Goal: Navigation & Orientation: Find specific page/section

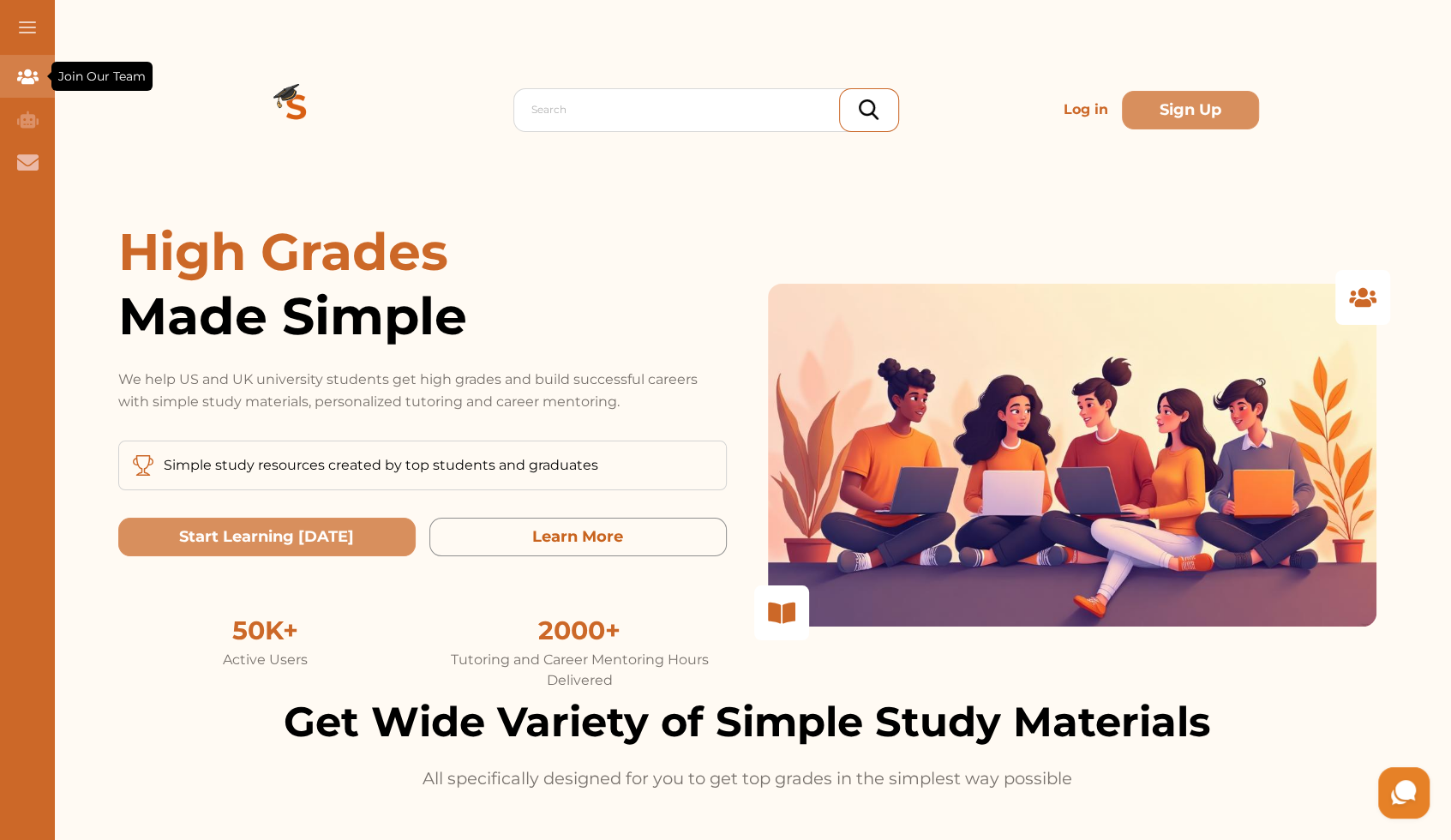
click at [16, 88] on div "Join Our Team" at bounding box center [27, 76] width 55 height 43
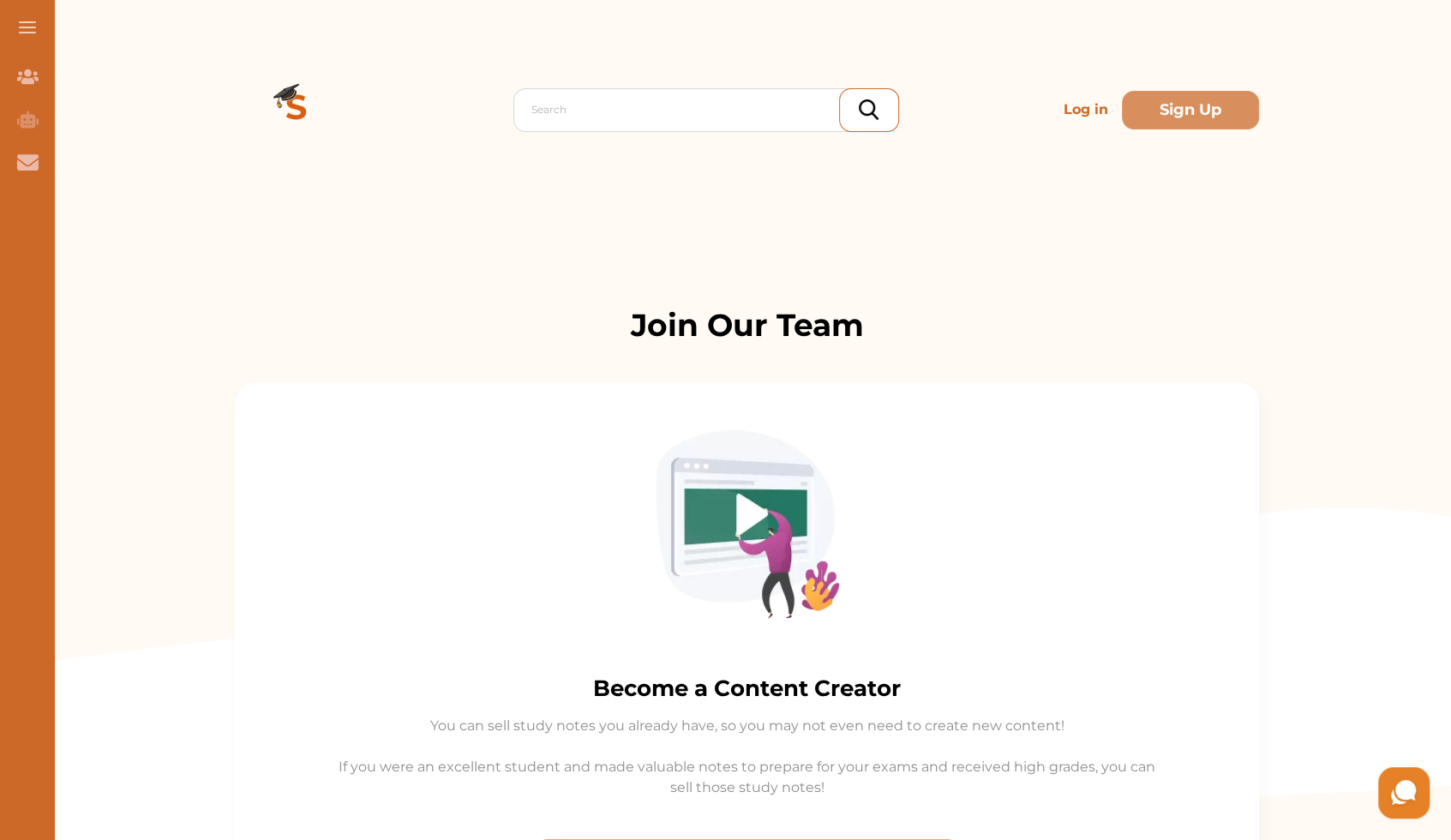
click at [17, 23] on button at bounding box center [27, 27] width 55 height 55
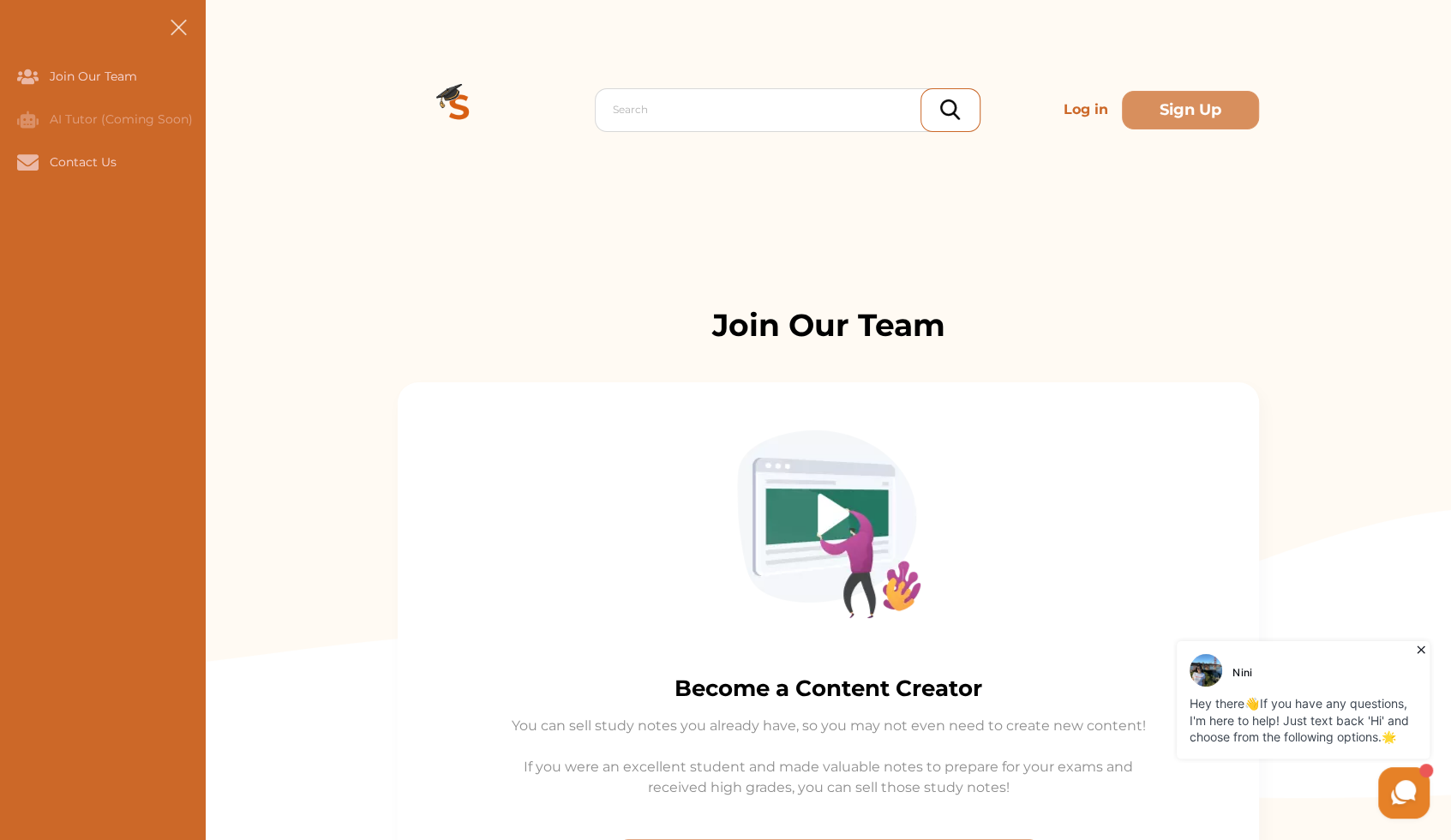
click at [1395, 785] on icon at bounding box center [1403, 792] width 32 height 32
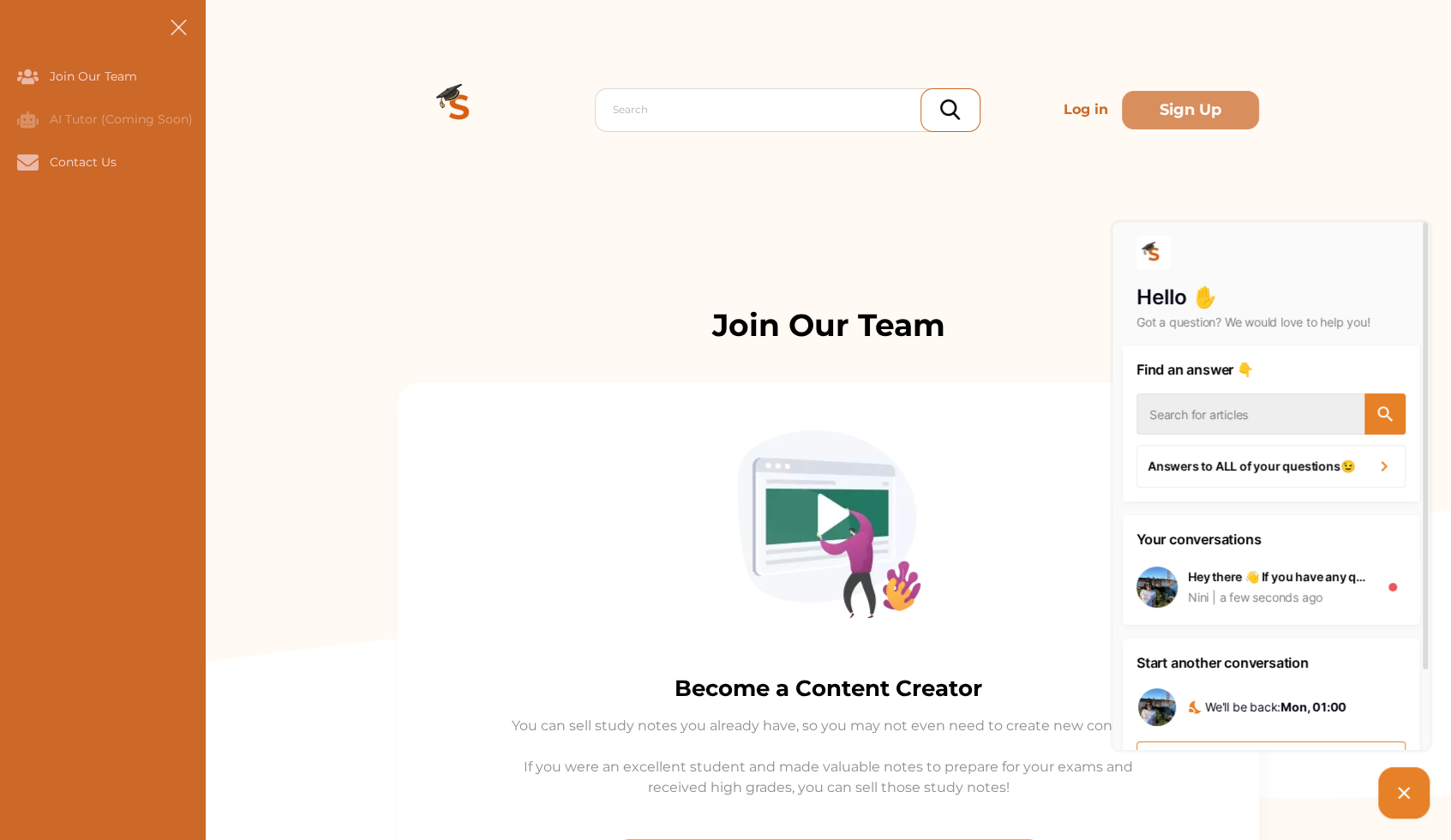
scroll to position [59, 0]
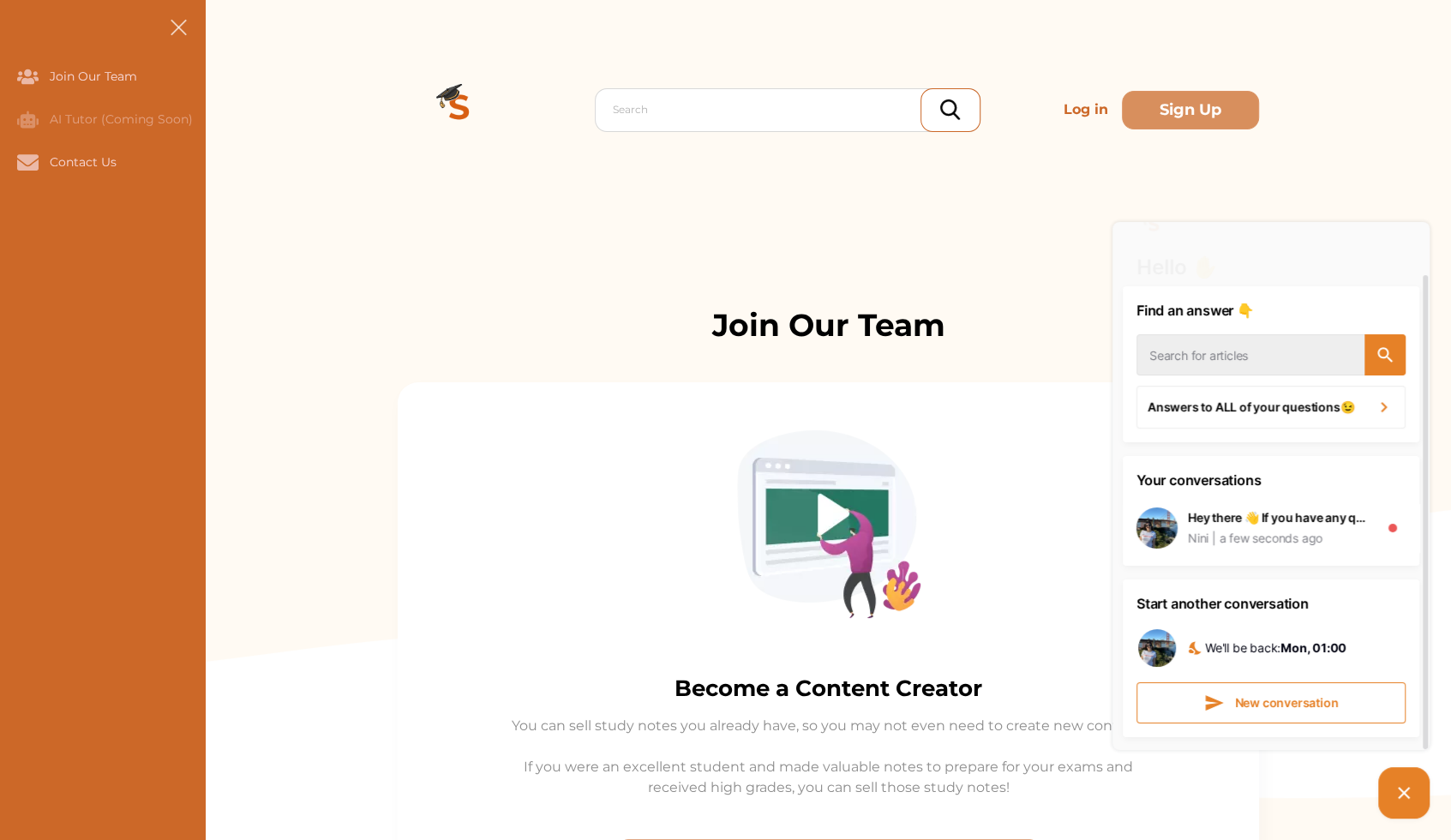
drag, startPoint x: 235, startPoint y: 34, endPoint x: 213, endPoint y: 36, distance: 22.1
